Goal: Information Seeking & Learning: Learn about a topic

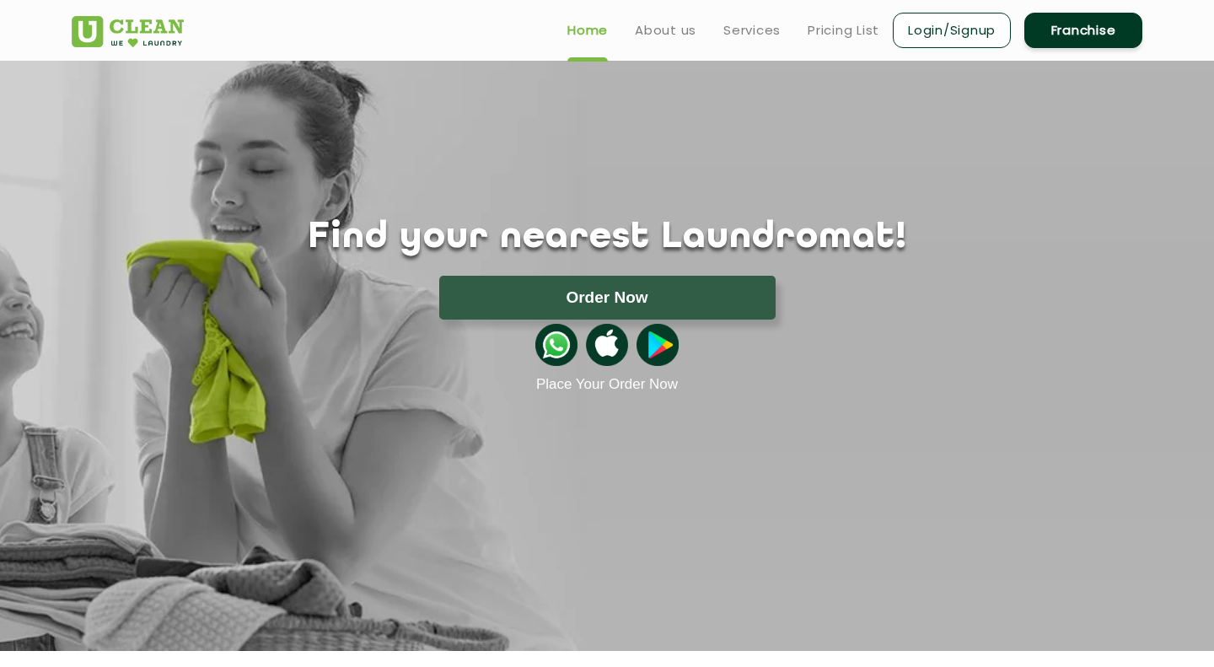
click at [553, 348] on img at bounding box center [556, 345] width 42 height 42
click at [829, 31] on link "Pricing List" at bounding box center [843, 30] width 72 height 20
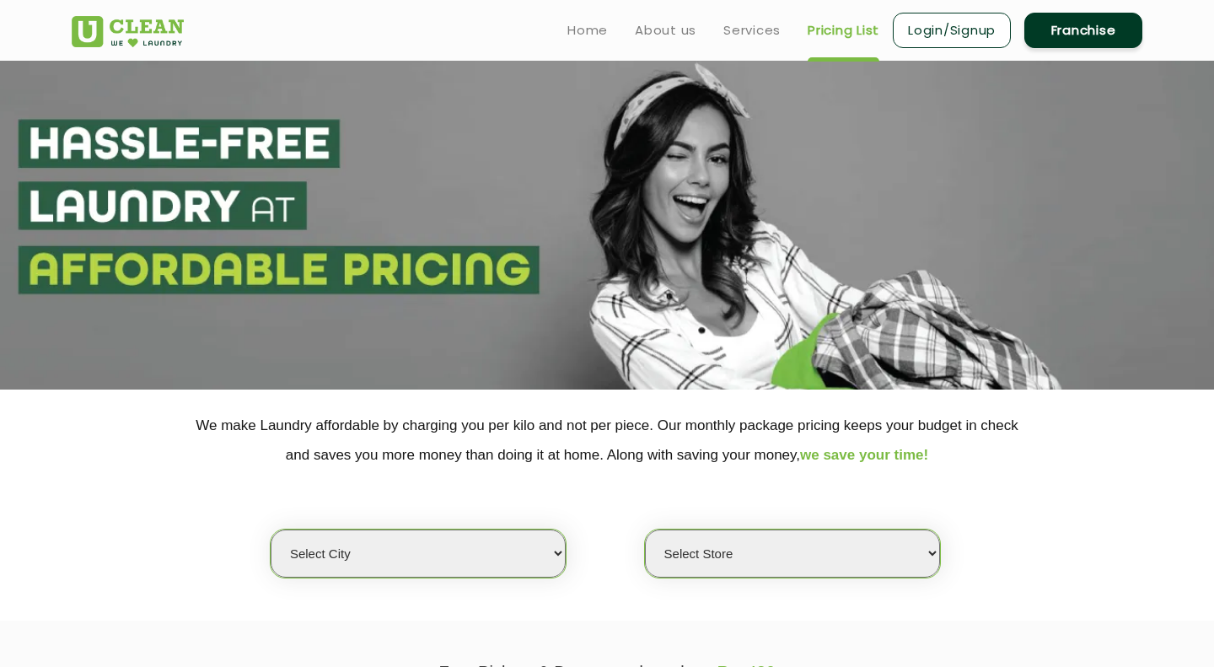
click at [491, 523] on div "Select city [GEOGRAPHIC_DATA] [GEOGRAPHIC_DATA] [GEOGRAPHIC_DATA] [GEOGRAPHIC_D…" at bounding box center [607, 523] width 1096 height 109
click at [271, 529] on select "Select city [GEOGRAPHIC_DATA] [GEOGRAPHIC_DATA] [GEOGRAPHIC_DATA] [GEOGRAPHIC_D…" at bounding box center [418, 553] width 295 height 48
select select "160"
click option "Berhampur" at bounding box center [0, 0] width 0 height 0
select select "479"
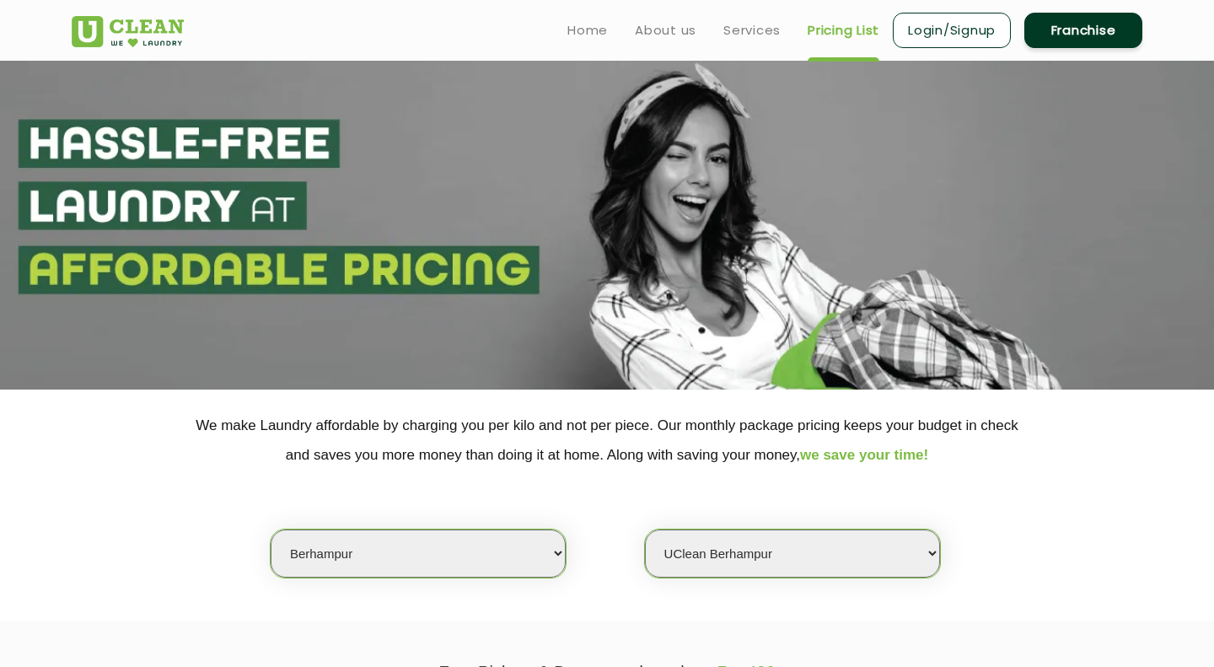
click option "UClean Berhampur" at bounding box center [0, 0] width 0 height 0
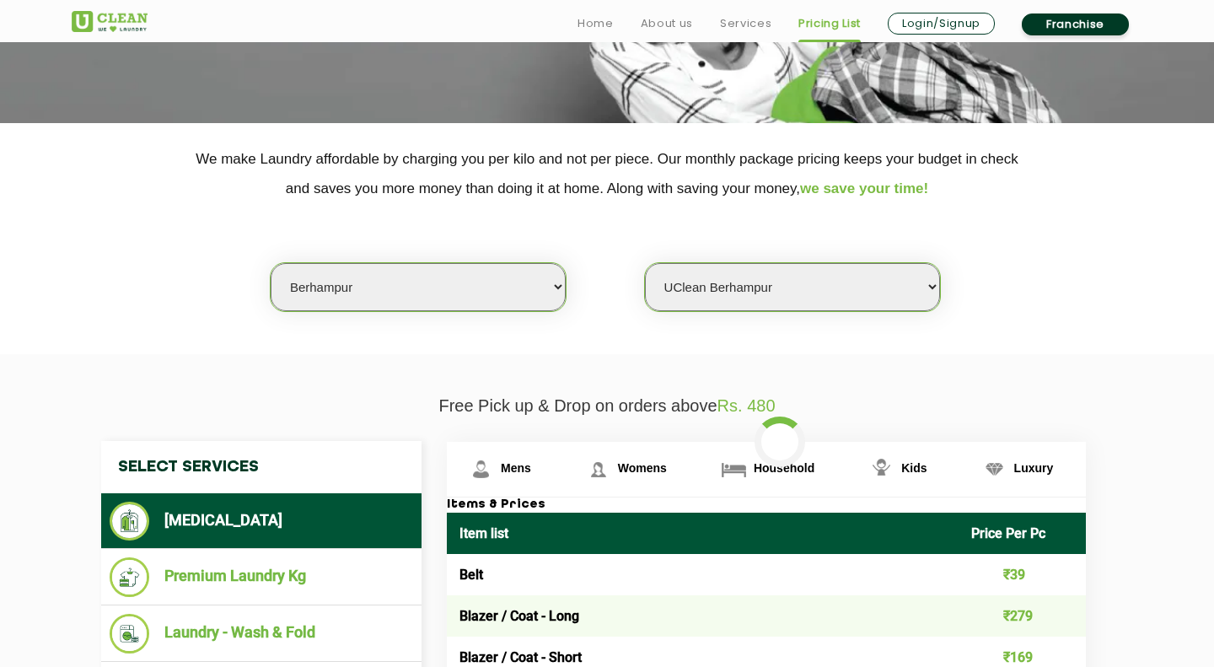
scroll to position [464, 0]
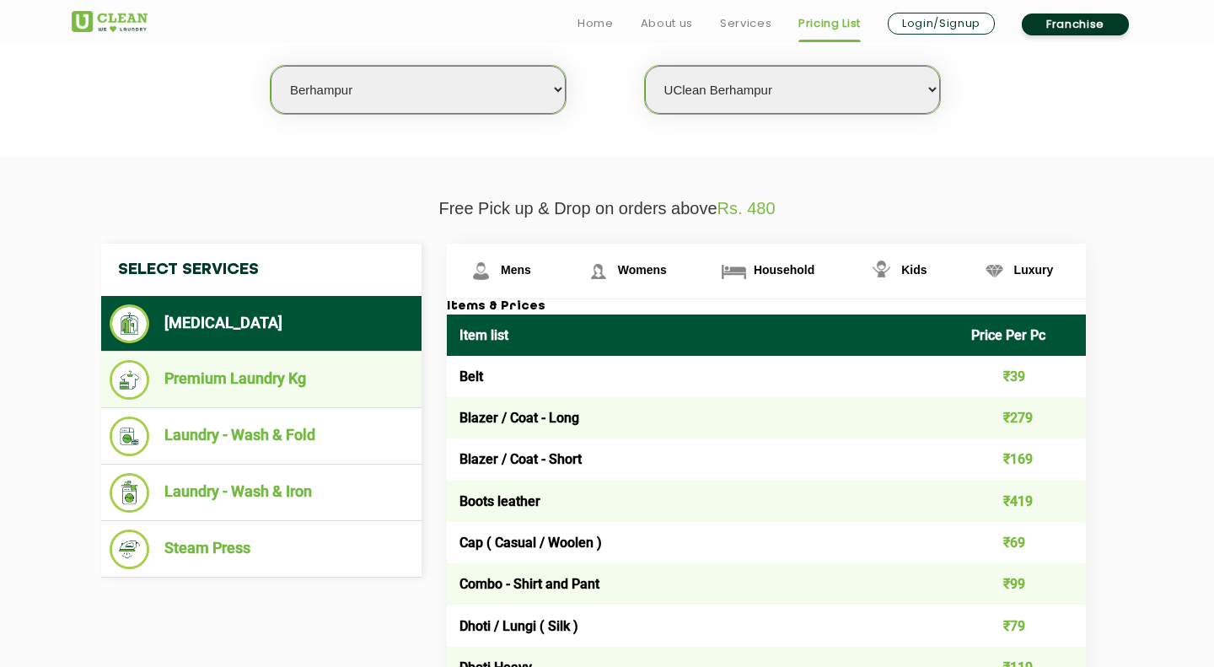
click at [284, 393] on li "Premium Laundry Kg" at bounding box center [261, 380] width 303 height 40
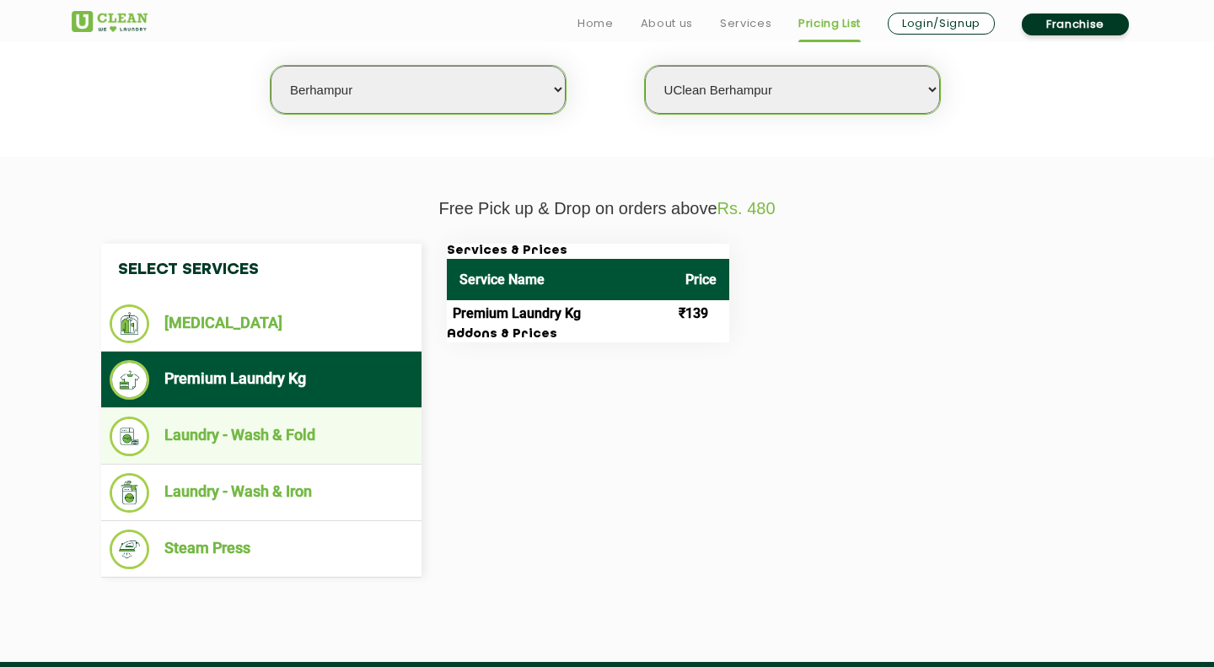
click at [281, 446] on li "Laundry - Wash & Fold" at bounding box center [261, 436] width 303 height 40
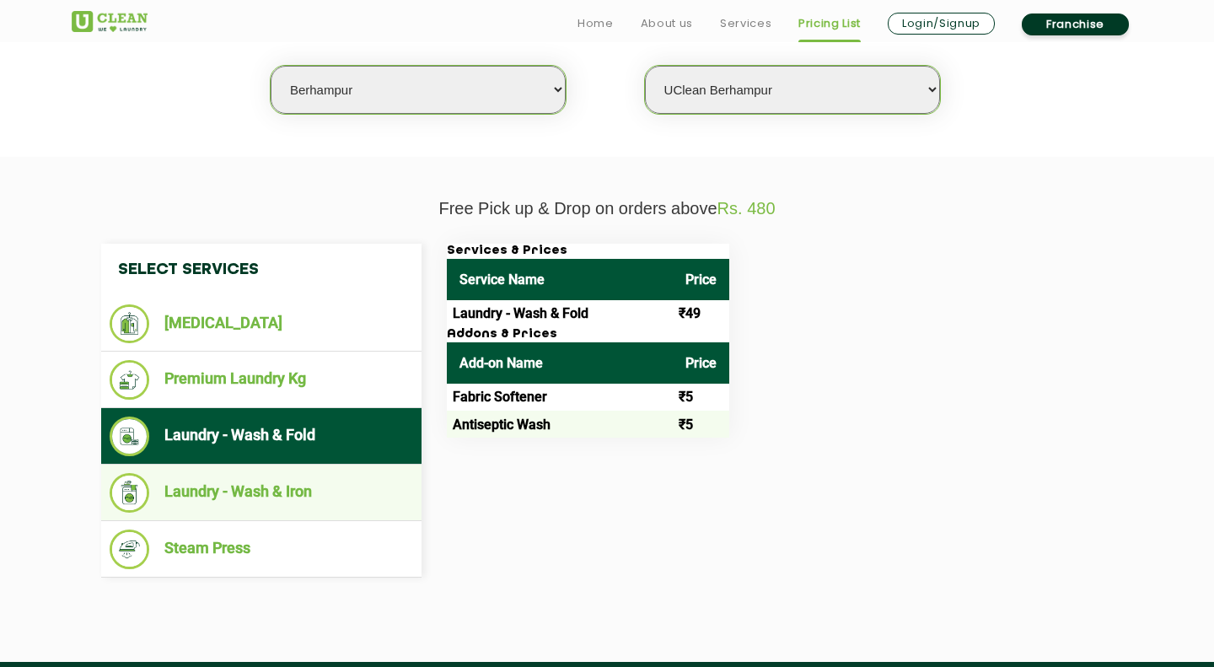
click at [275, 501] on li "Laundry - Wash & Iron" at bounding box center [261, 493] width 303 height 40
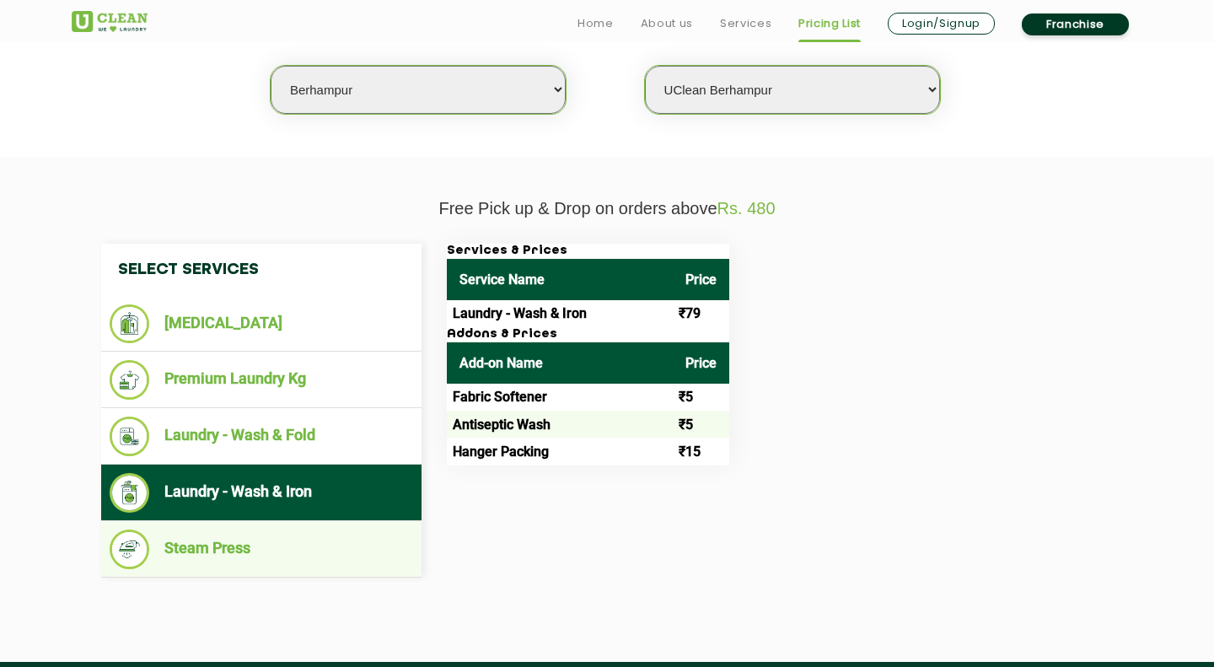
click at [266, 567] on li "Steam Press" at bounding box center [261, 549] width 303 height 40
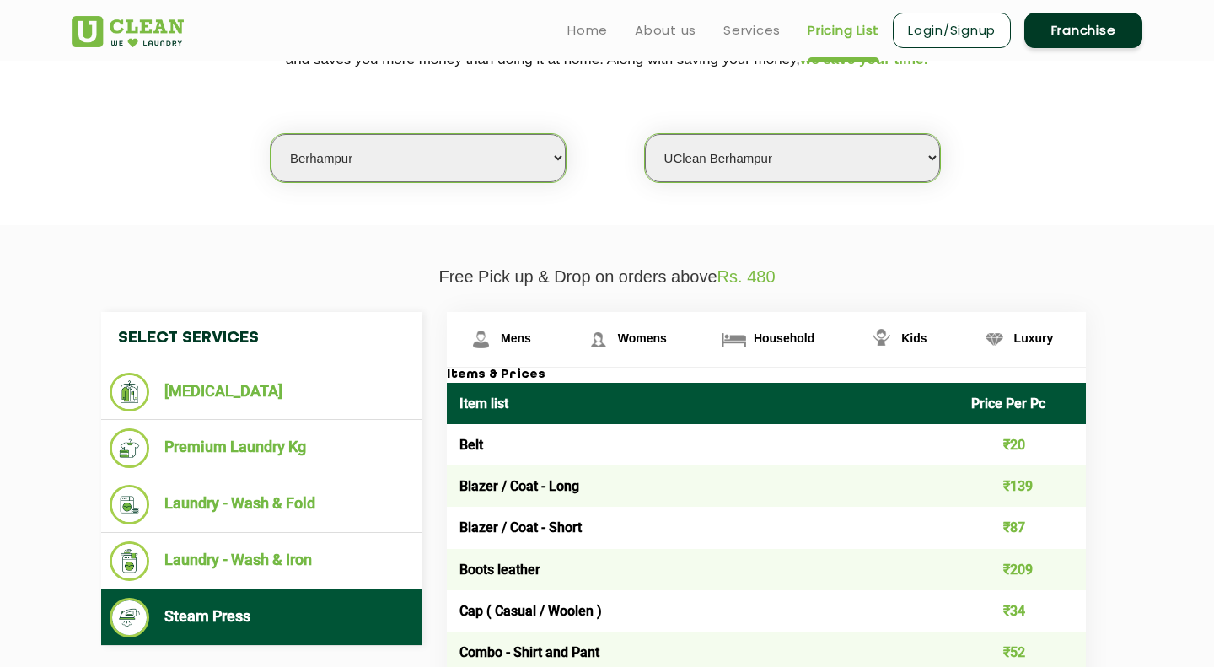
scroll to position [0, 0]
